Goal: Find specific page/section: Find specific page/section

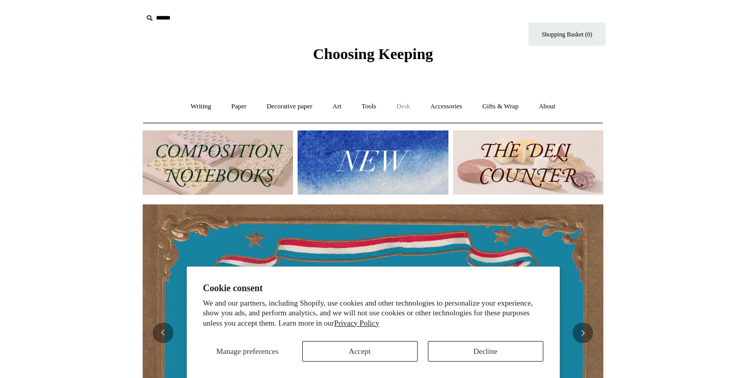
click at [406, 106] on link "Desk +" at bounding box center [403, 106] width 32 height 27
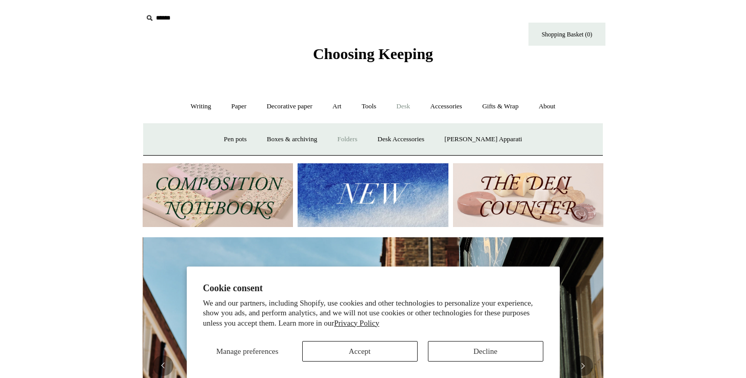
scroll to position [0, 461]
click at [359, 138] on link "Folders" at bounding box center [347, 139] width 38 height 27
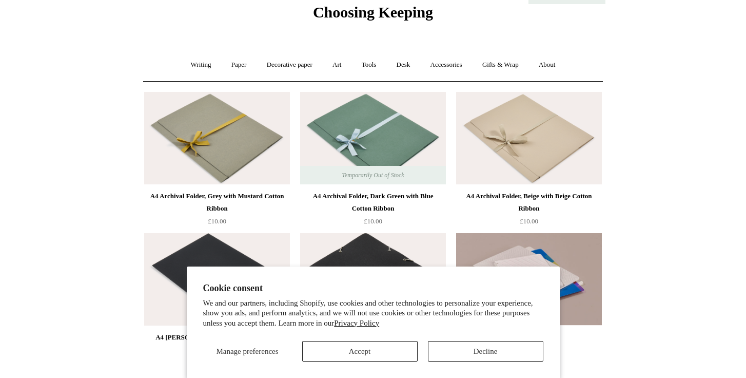
scroll to position [39, 0]
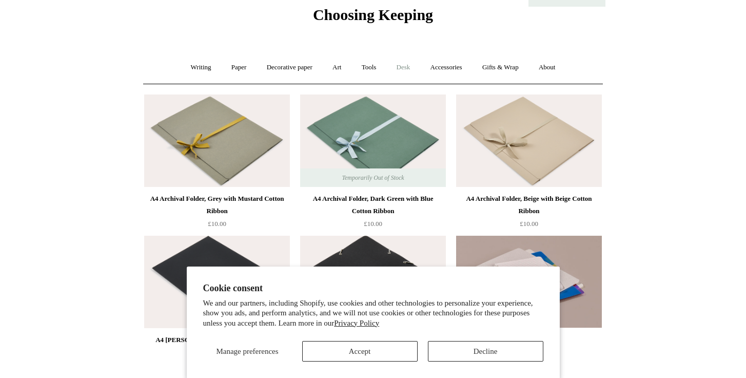
click at [409, 66] on link "Desk +" at bounding box center [403, 67] width 32 height 27
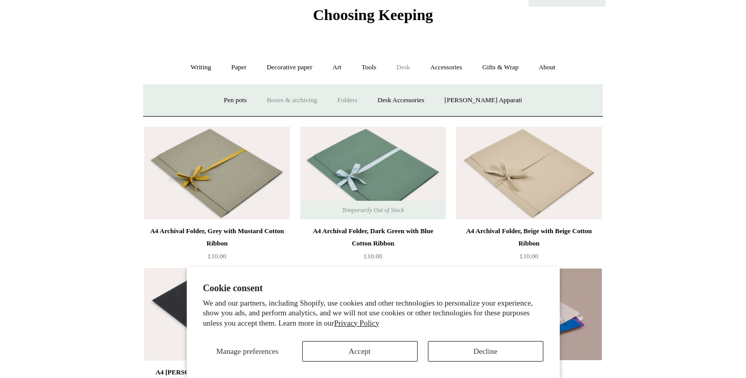
click at [316, 101] on link "Boxes & archiving" at bounding box center [291, 100] width 69 height 27
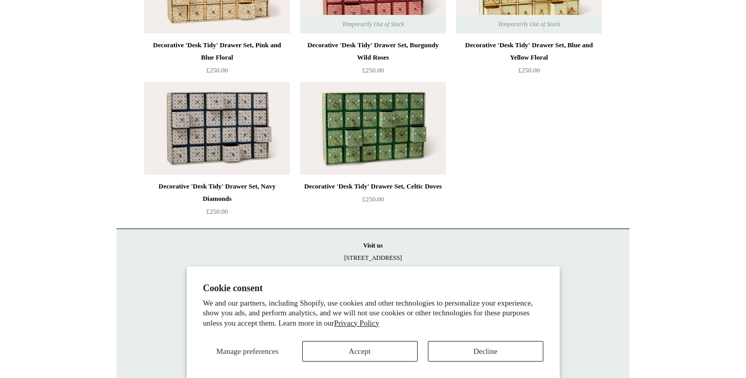
scroll to position [1614, 0]
